Goal: Check status: Check status

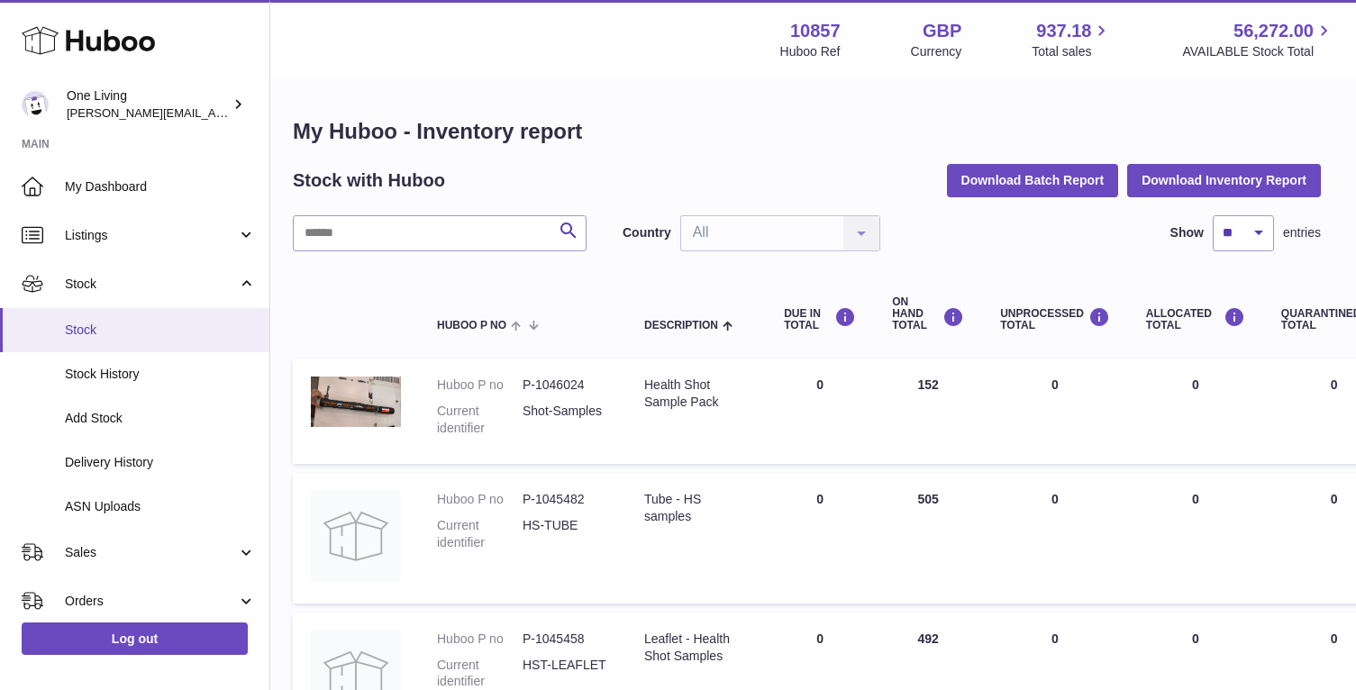
click at [101, 322] on span "Stock" at bounding box center [160, 330] width 191 height 17
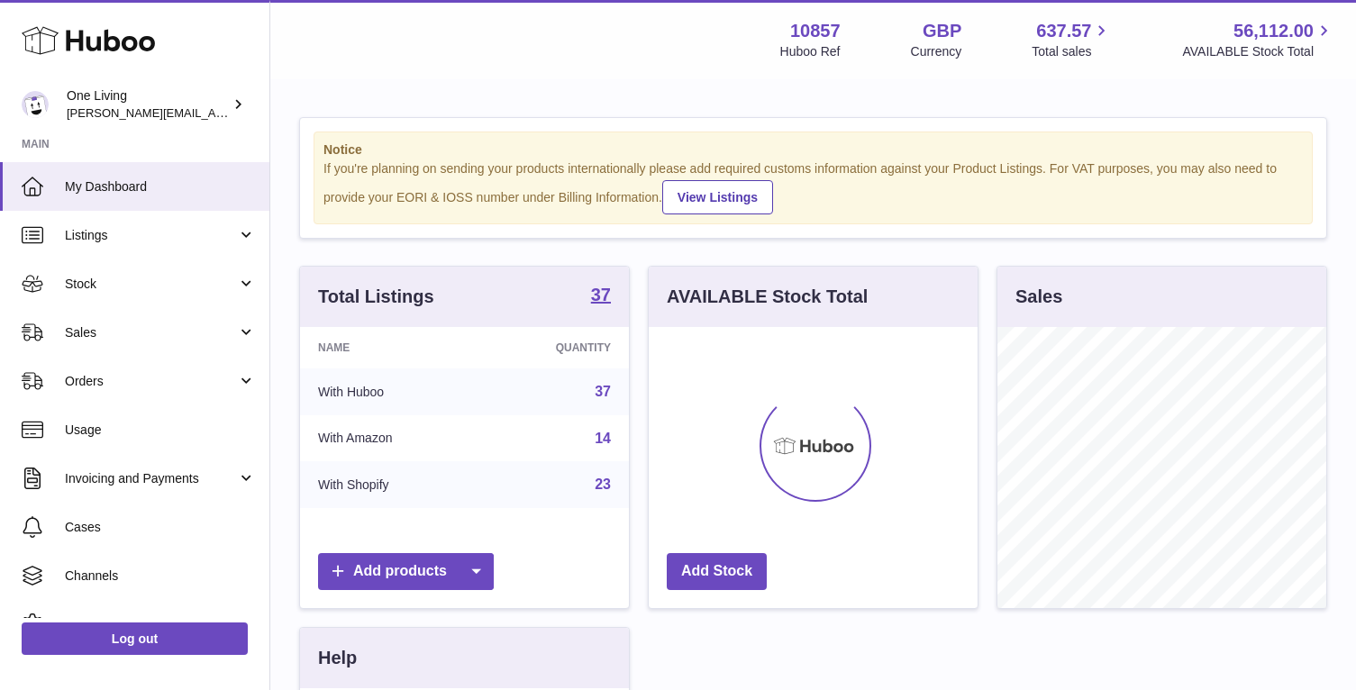
scroll to position [281, 329]
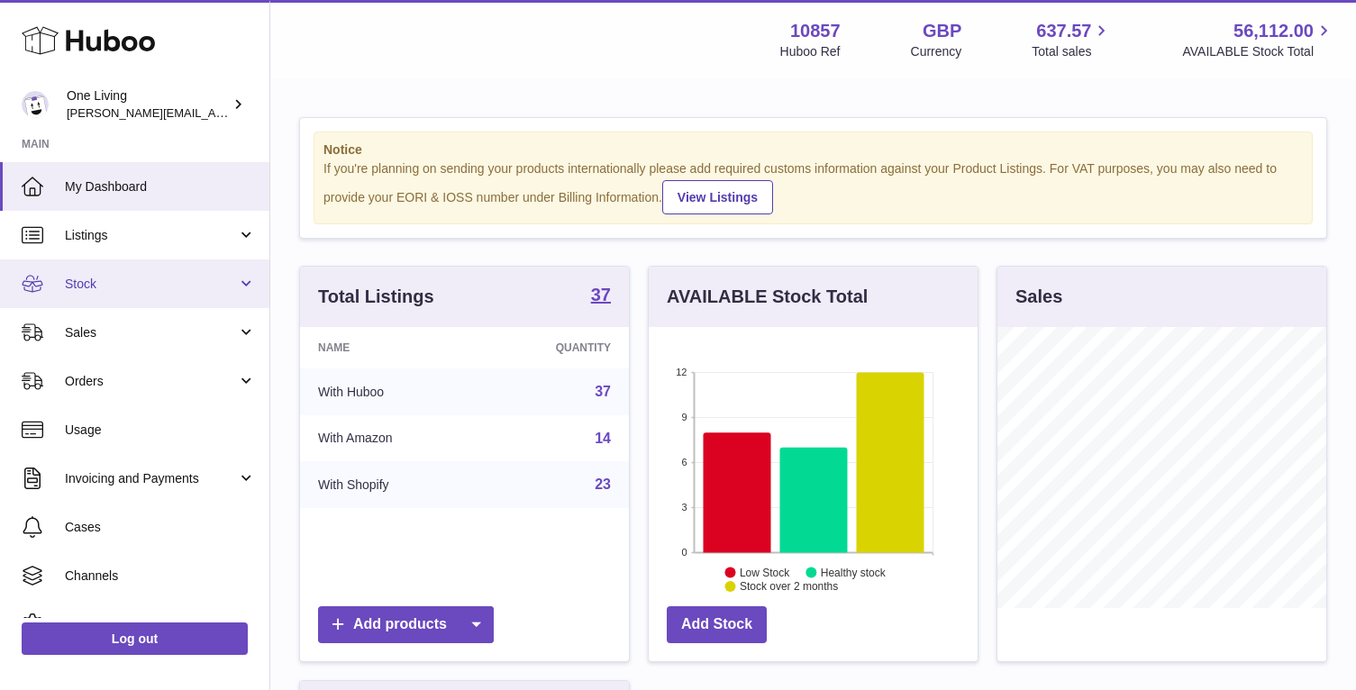
click at [153, 281] on span "Stock" at bounding box center [151, 284] width 172 height 17
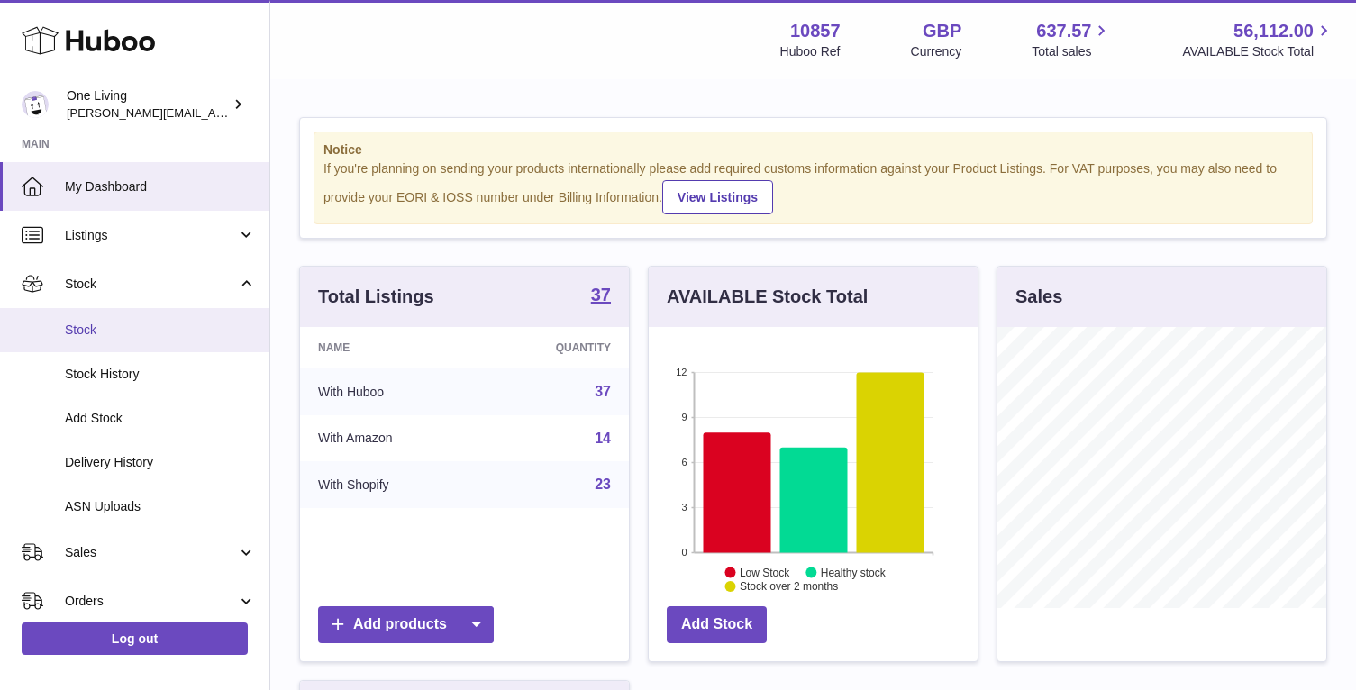
click at [134, 333] on span "Stock" at bounding box center [160, 330] width 191 height 17
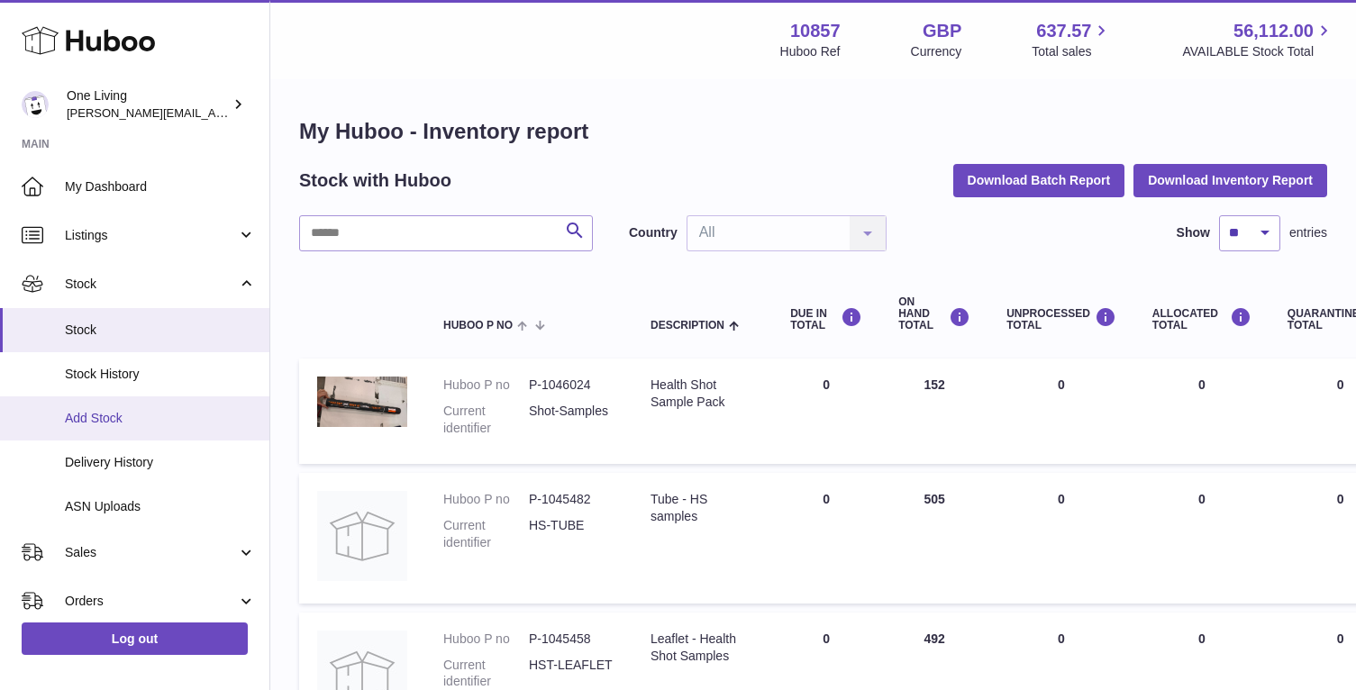
scroll to position [23, 0]
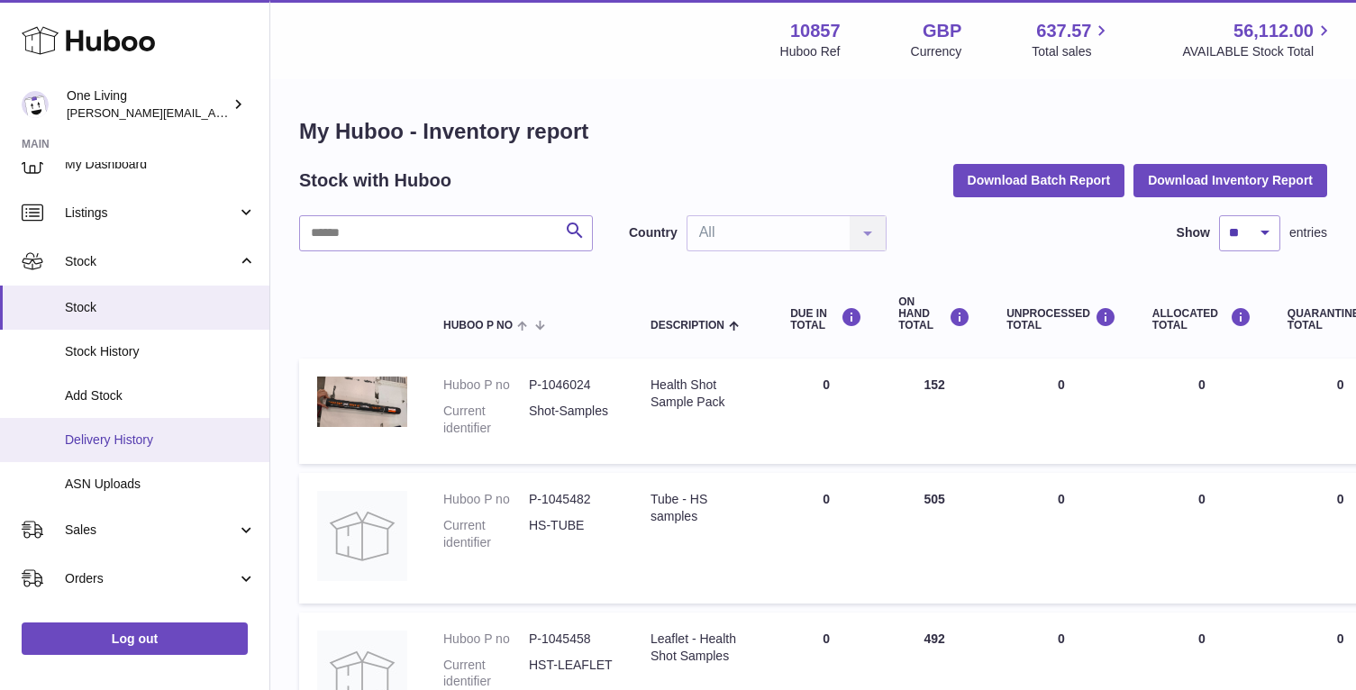
click at [177, 442] on span "Delivery History" at bounding box center [160, 440] width 191 height 17
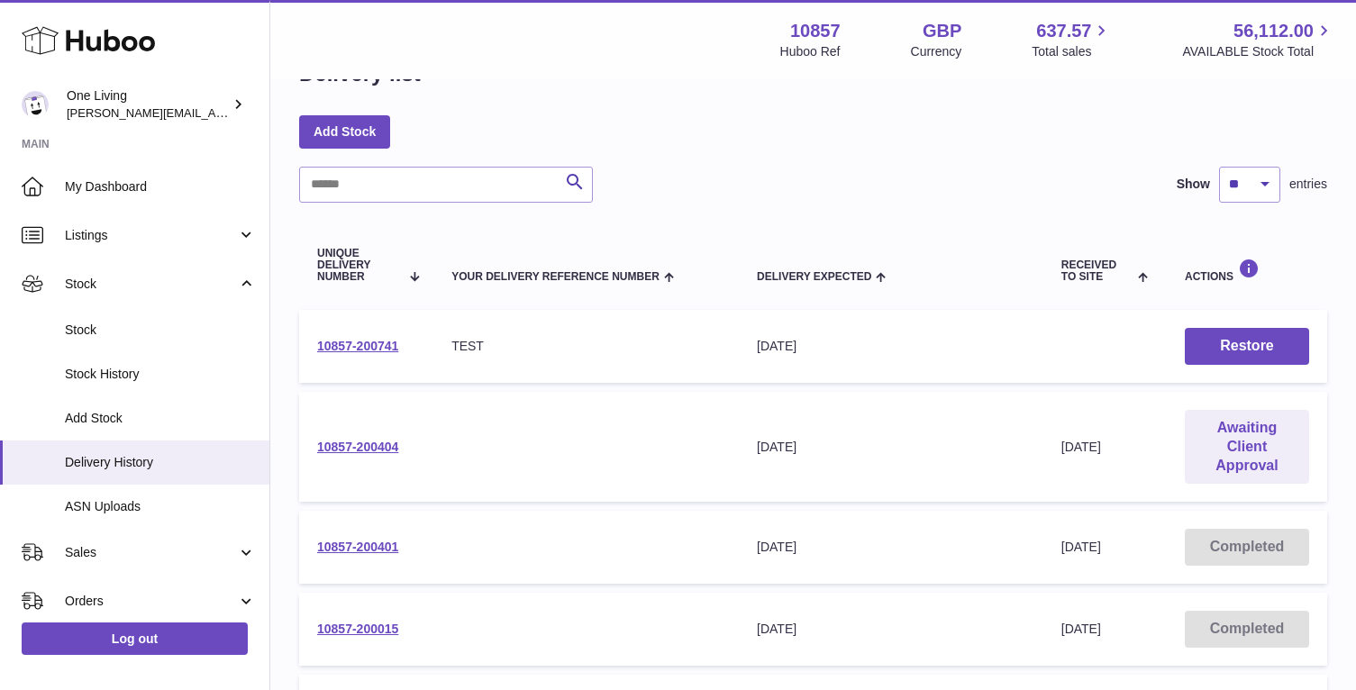
scroll to position [68, 0]
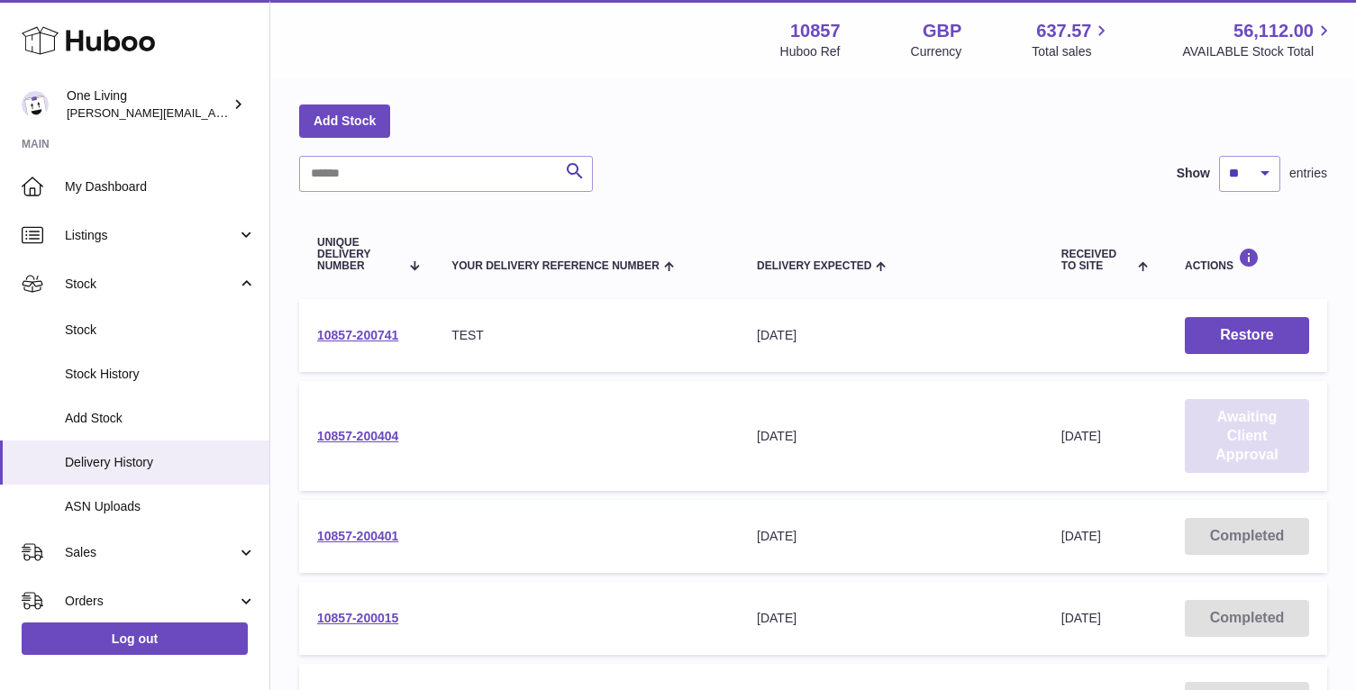
click at [1241, 427] on link "Awaiting Client Approval" at bounding box center [1247, 436] width 124 height 74
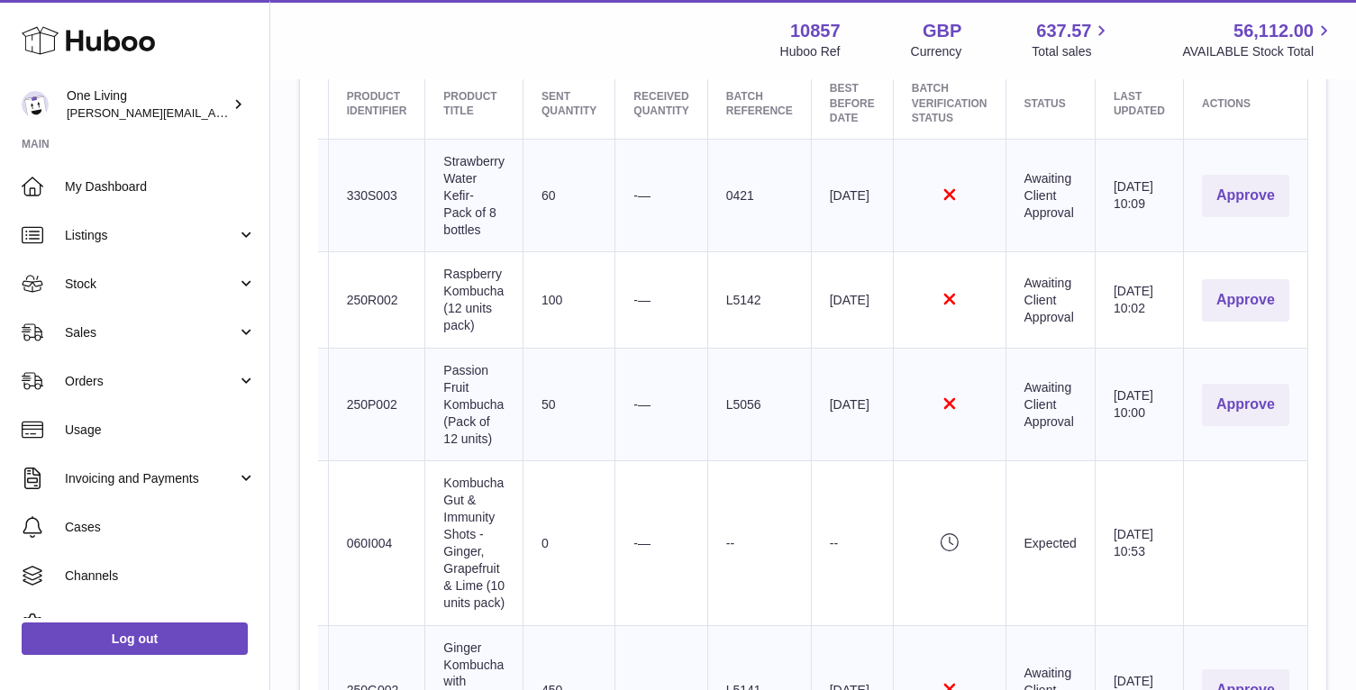
scroll to position [680, 0]
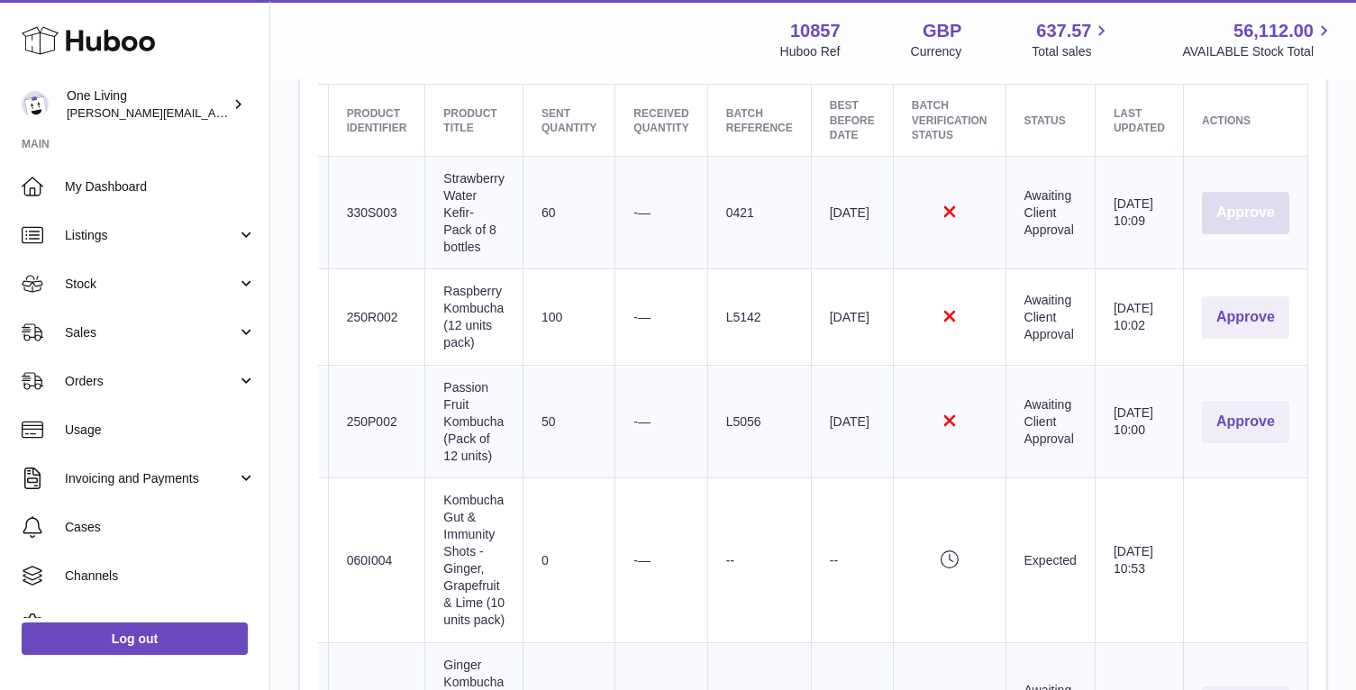
click at [1250, 207] on button "Approve" at bounding box center [1245, 213] width 87 height 42
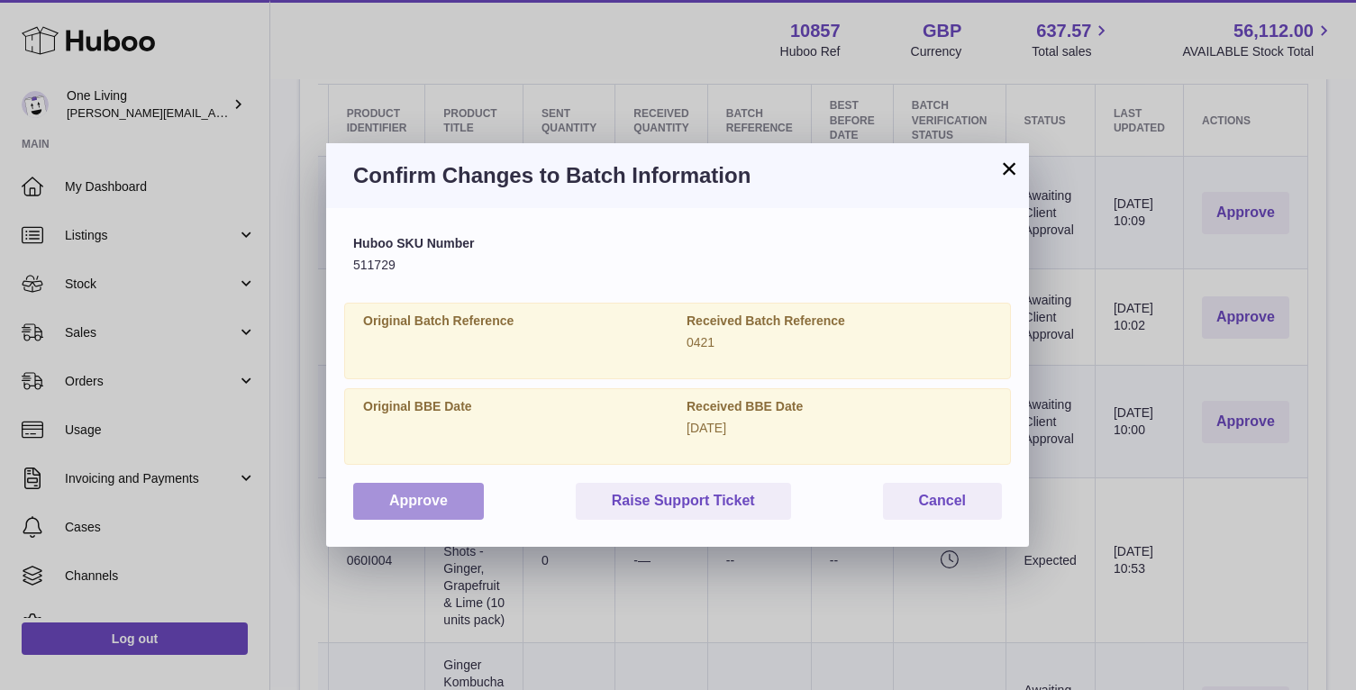
click at [419, 503] on button "Approve" at bounding box center [418, 501] width 131 height 37
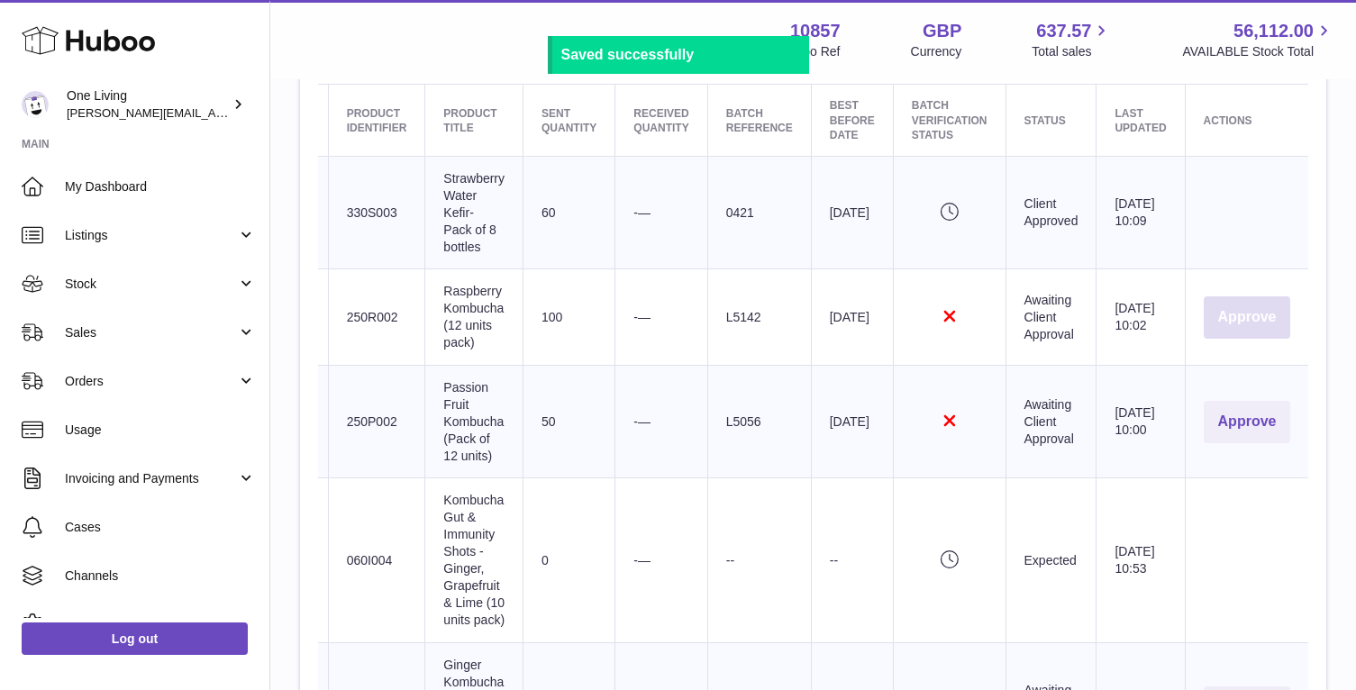
click at [1249, 315] on button "Approve" at bounding box center [1247, 317] width 87 height 42
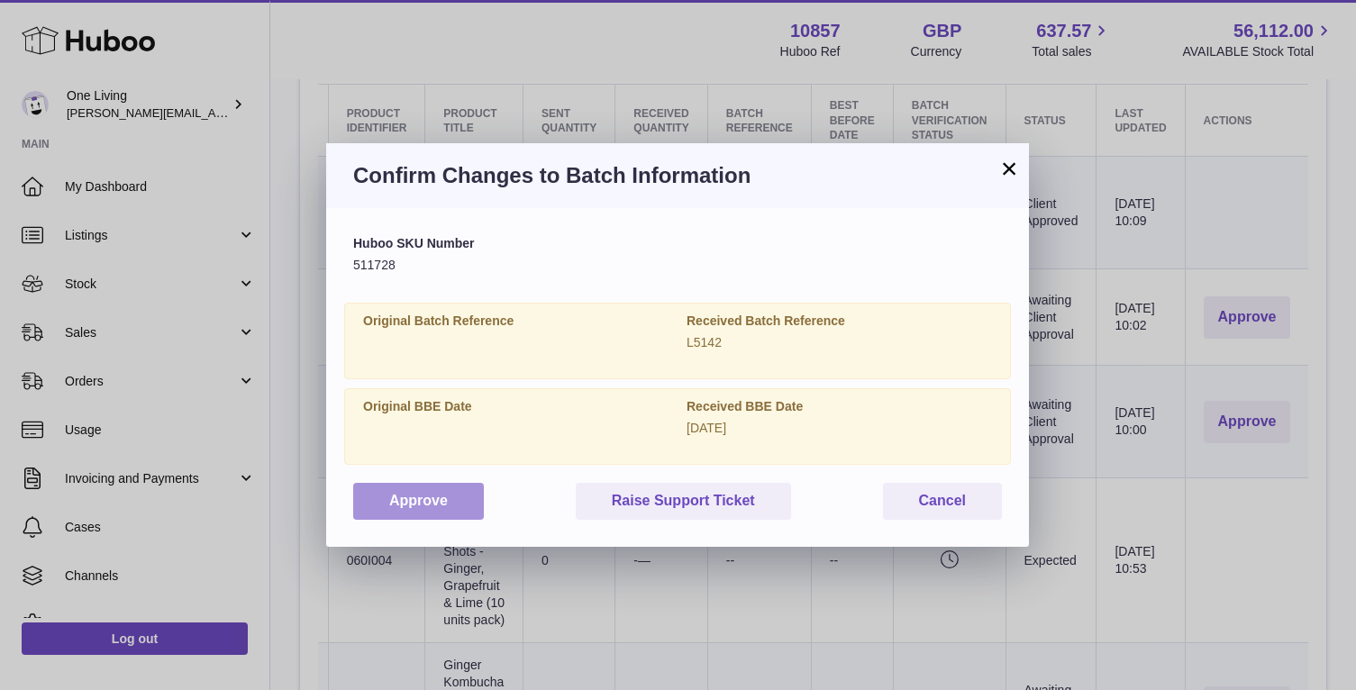
click at [416, 504] on button "Approve" at bounding box center [418, 501] width 131 height 37
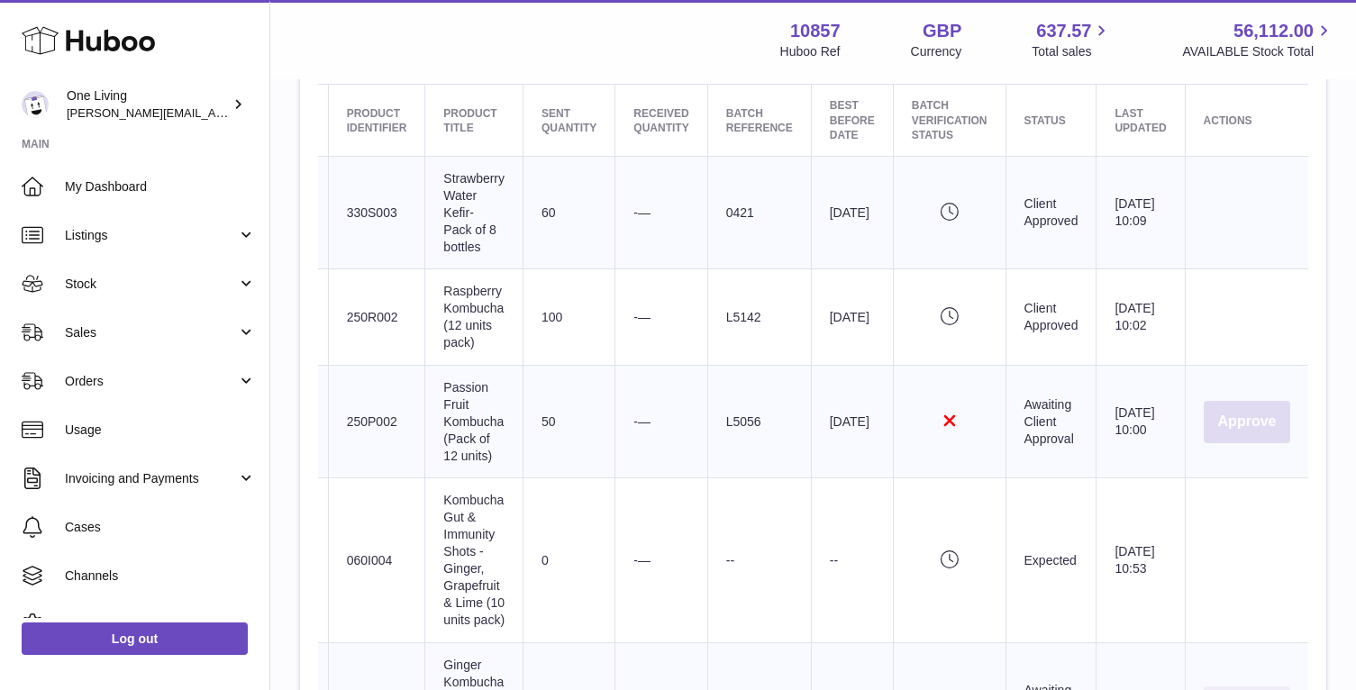
click at [1240, 422] on button "Approve" at bounding box center [1247, 422] width 87 height 42
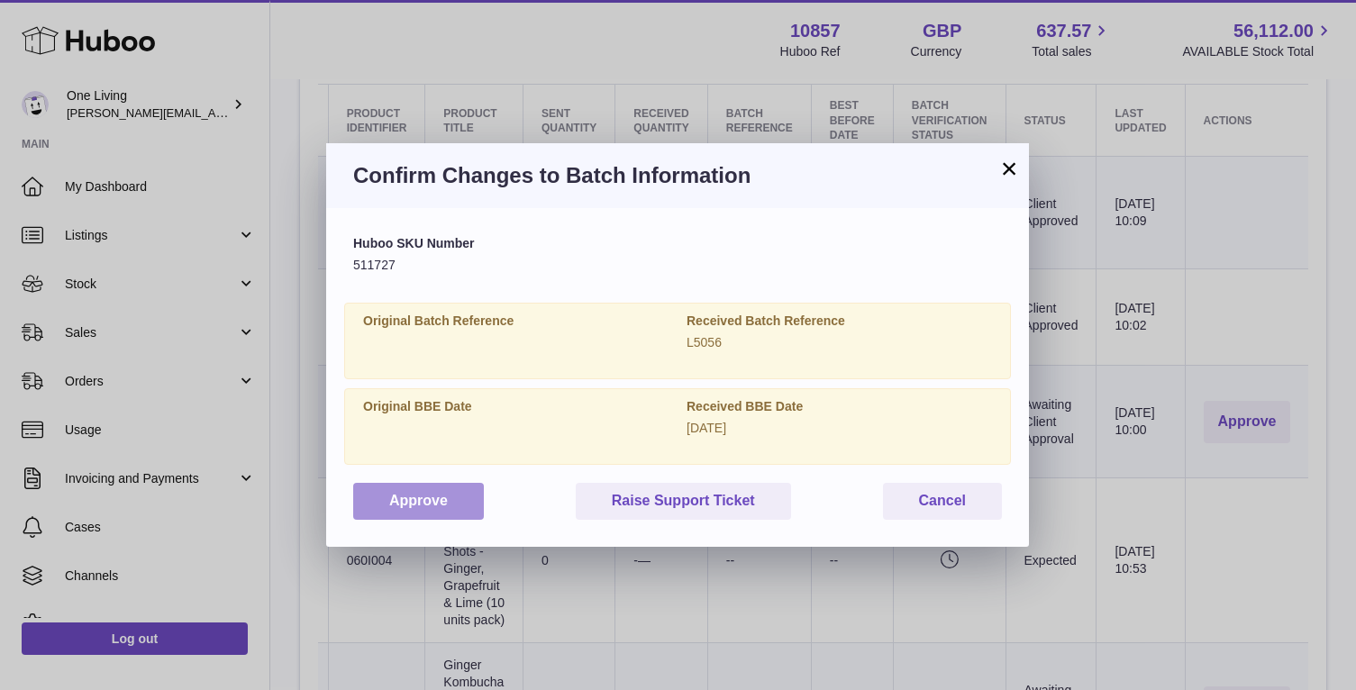
click at [445, 500] on button "Approve" at bounding box center [418, 501] width 131 height 37
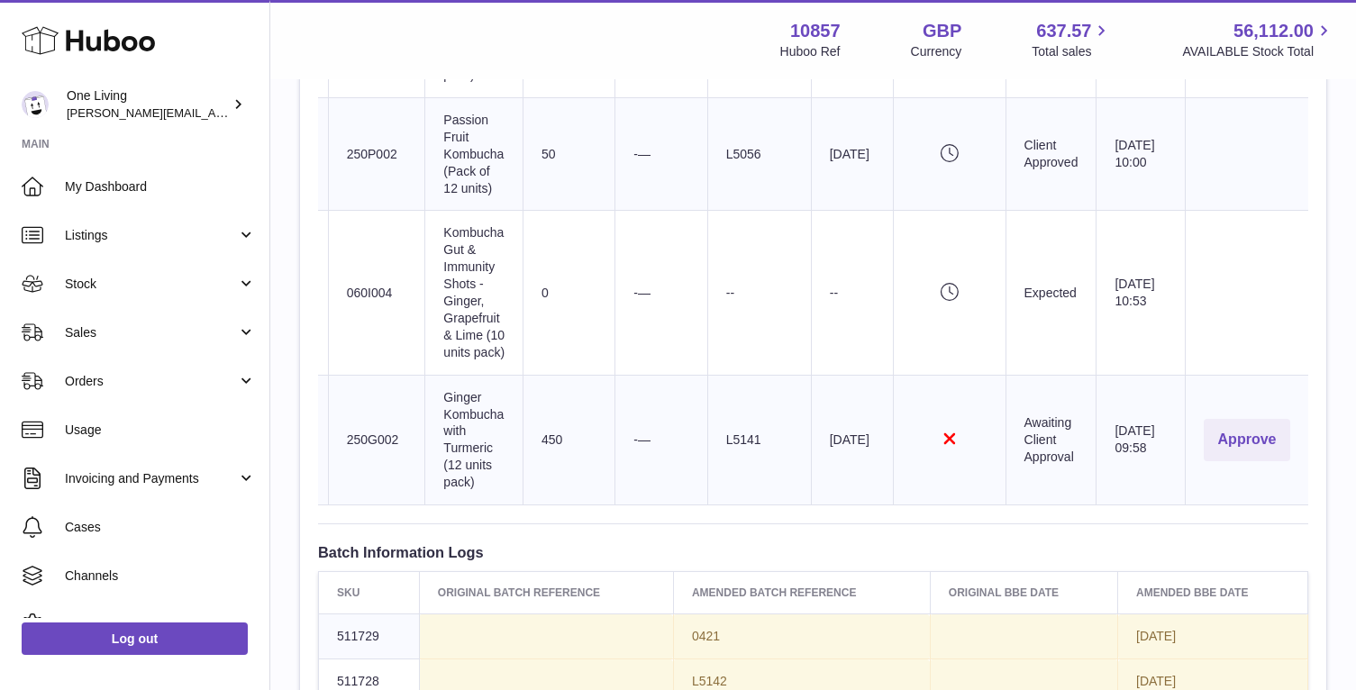
scroll to position [960, 0]
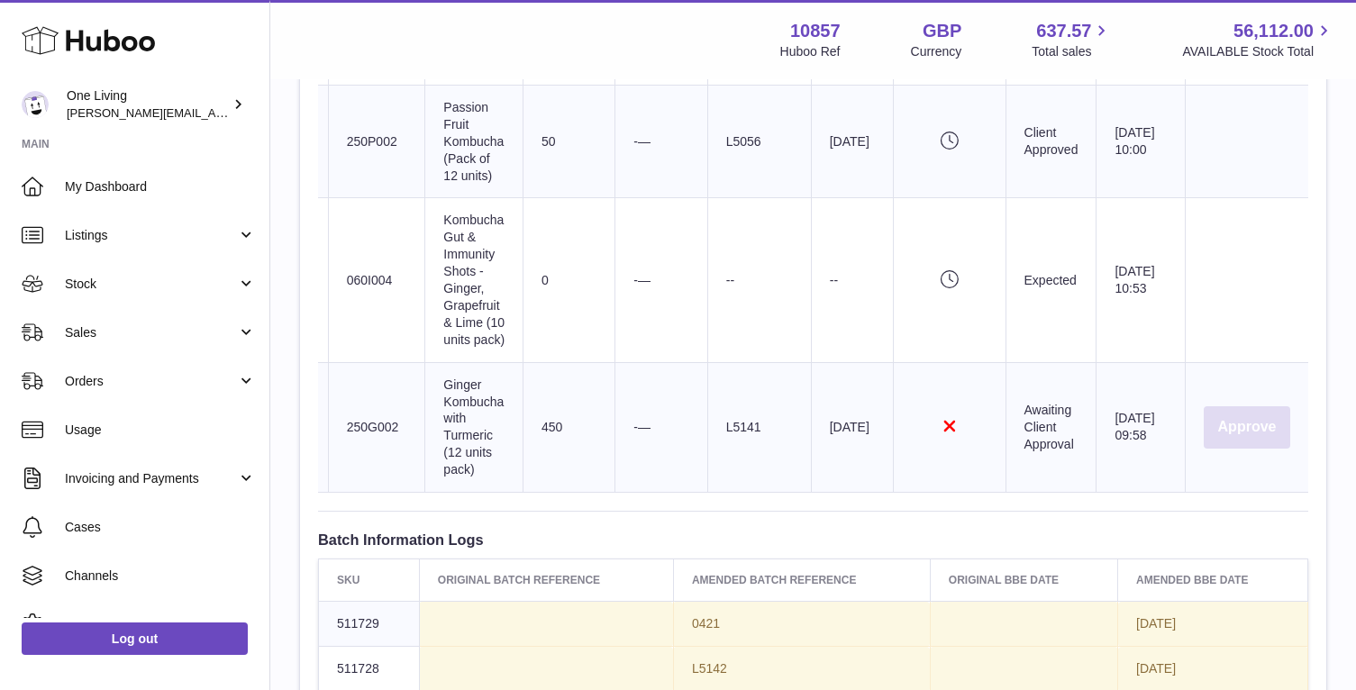
click at [1243, 438] on button "Approve" at bounding box center [1247, 427] width 87 height 42
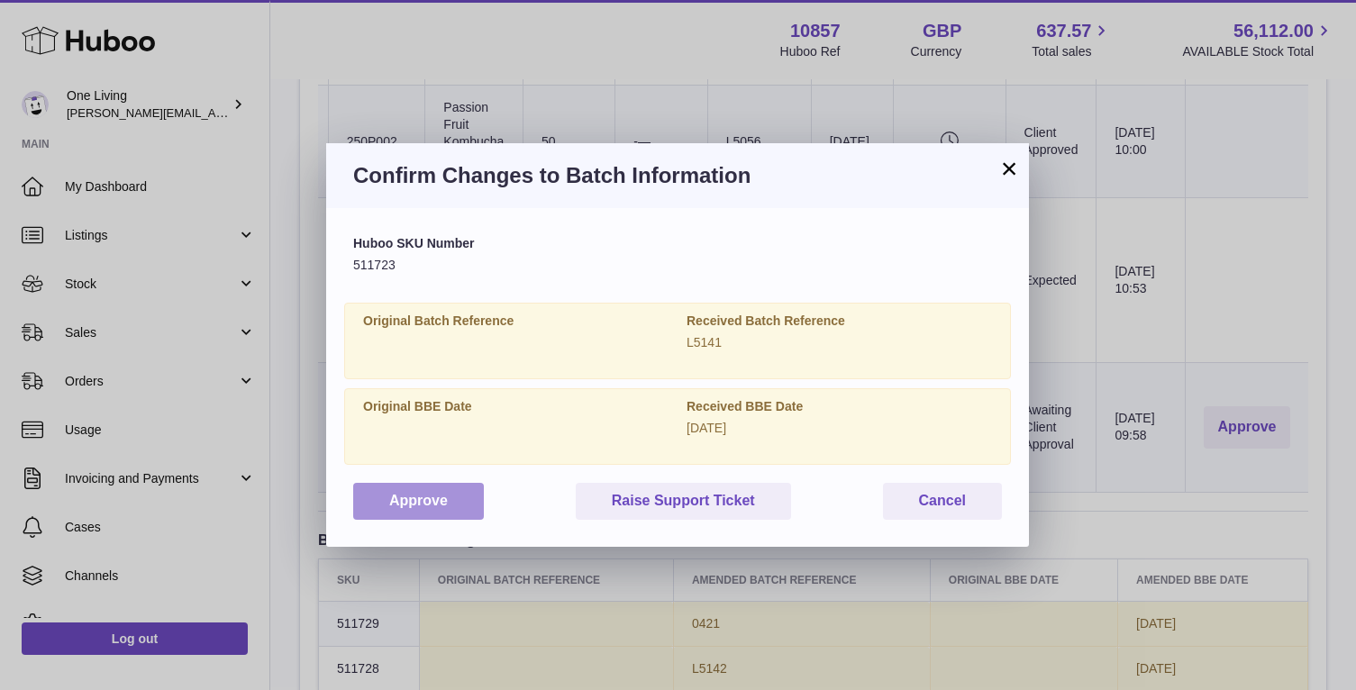
click at [422, 505] on button "Approve" at bounding box center [418, 501] width 131 height 37
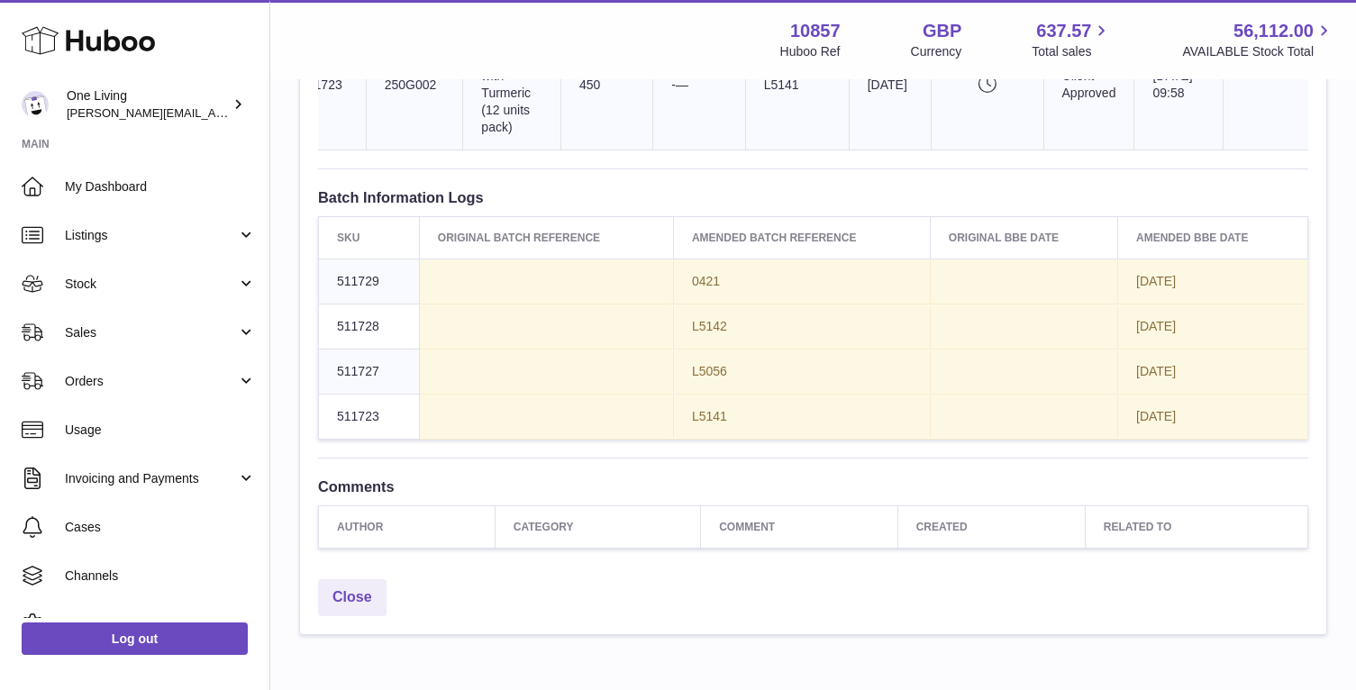
scroll to position [1406, 0]
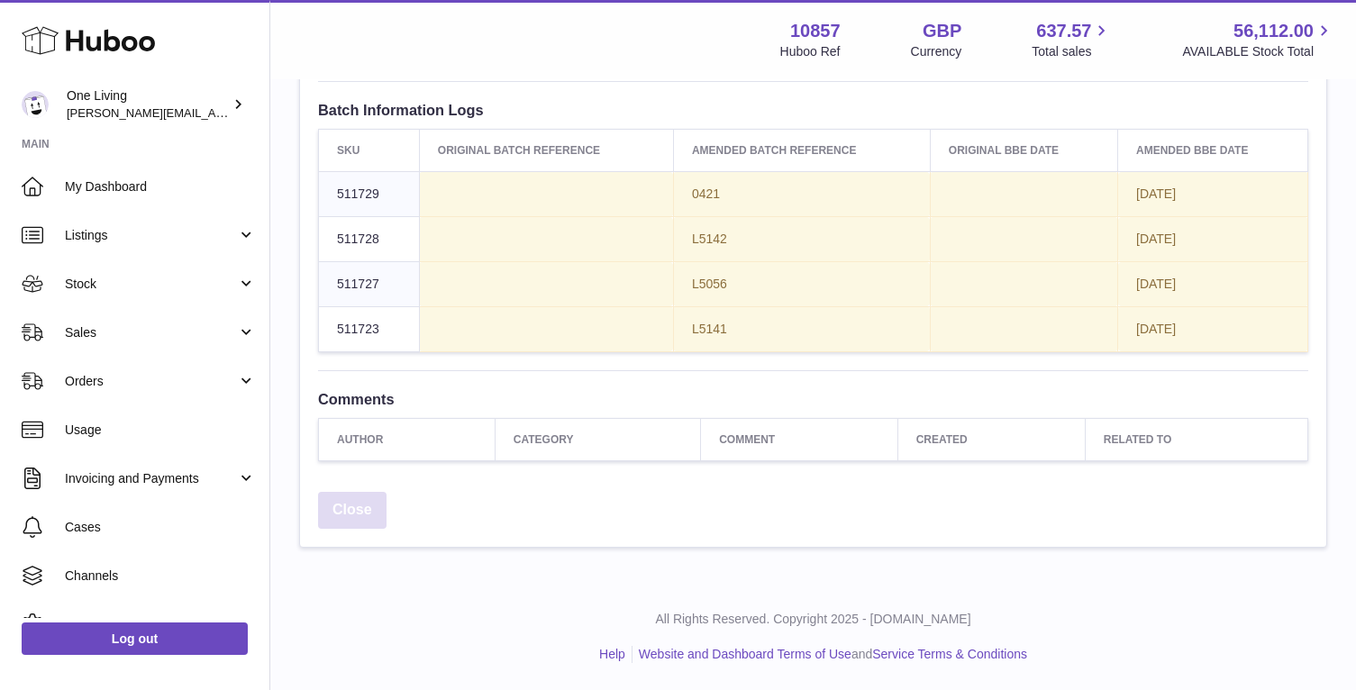
click at [349, 508] on link "Close" at bounding box center [352, 510] width 68 height 37
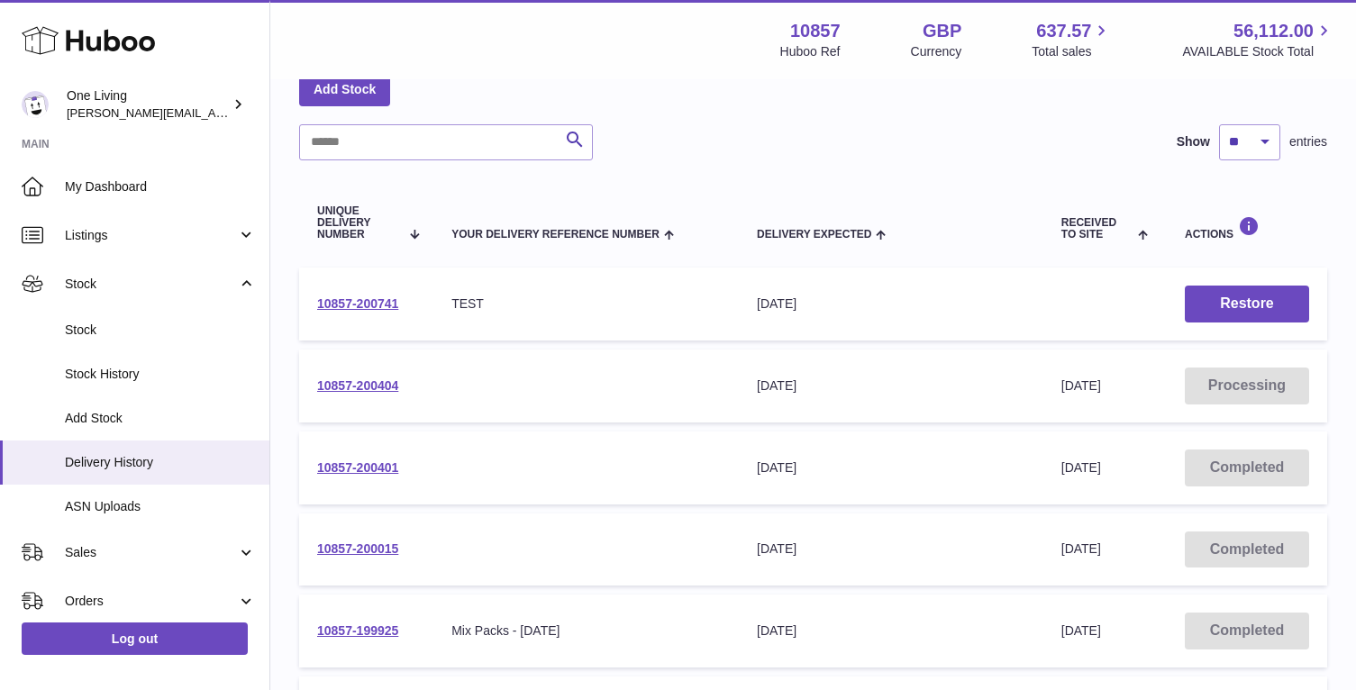
scroll to position [114, 0]
